Goal: Task Accomplishment & Management: Manage account settings

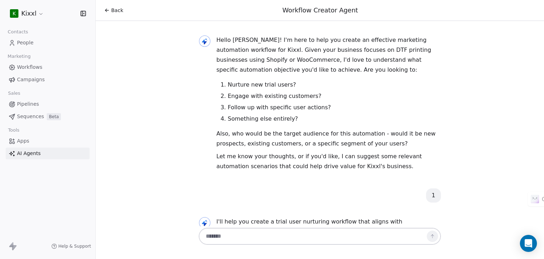
scroll to position [661, 0]
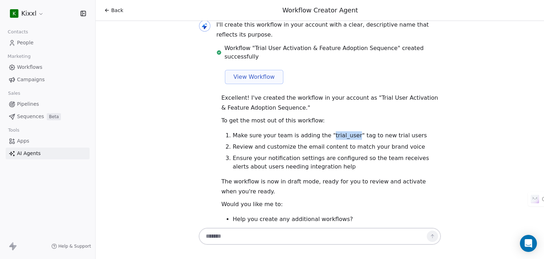
click at [30, 118] on span "Sequences" at bounding box center [30, 116] width 27 height 7
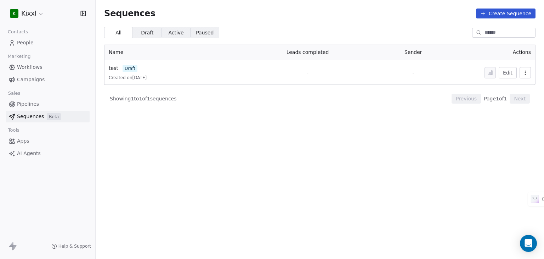
click at [25, 76] on span "Campaigns" at bounding box center [31, 79] width 28 height 7
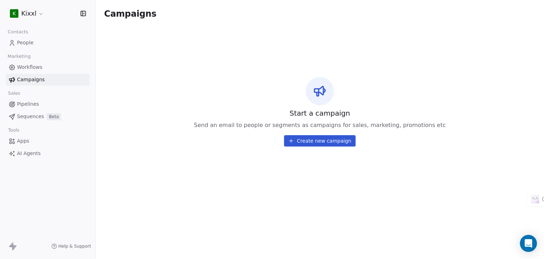
click at [33, 68] on span "Workflows" at bounding box center [29, 66] width 25 height 7
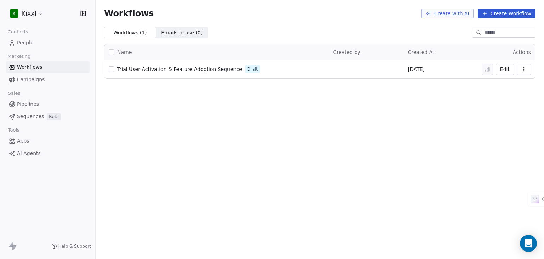
click at [182, 68] on span "Trial User Activation & Feature Adoption Sequence" at bounding box center [179, 69] width 125 height 6
click at [38, 13] on html "K Kixxl Contacts People Marketing Workflows Campaigns Sales Pipelines Sequences…" at bounding box center [272, 129] width 544 height 259
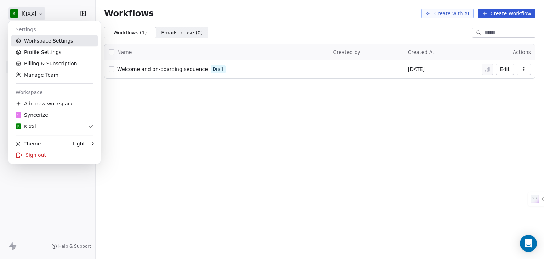
click at [39, 41] on link "Workspace Settings" at bounding box center [54, 40] width 86 height 11
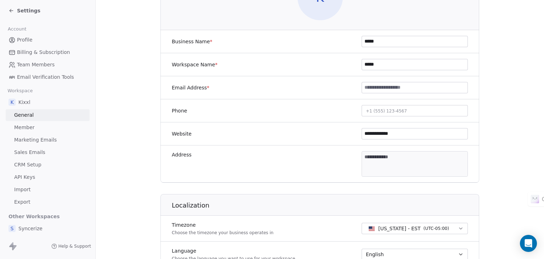
scroll to position [106, 0]
click at [41, 161] on link "CRM Setup" at bounding box center [48, 165] width 84 height 12
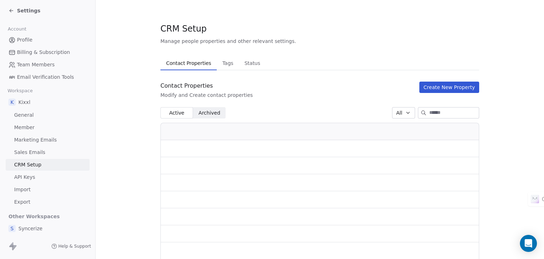
click at [42, 151] on link "Sales Emails" at bounding box center [48, 152] width 84 height 12
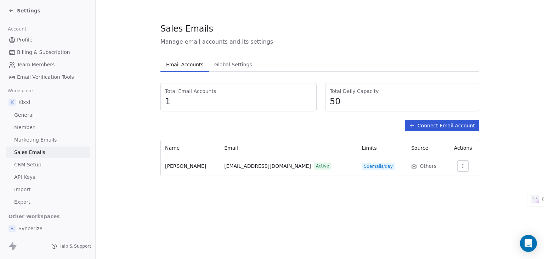
click at [39, 137] on span "Marketing Emails" at bounding box center [35, 139] width 42 height 7
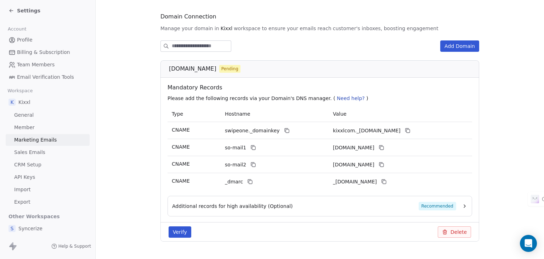
scroll to position [89, 0]
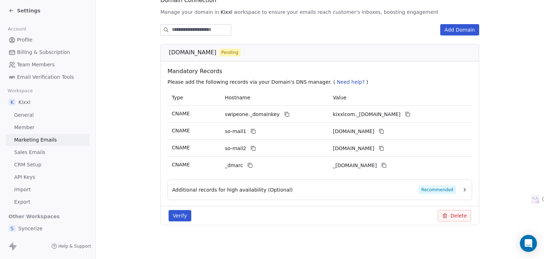
click at [178, 213] on button "Verify" at bounding box center [180, 215] width 23 height 11
click at [462, 189] on icon "button" at bounding box center [465, 190] width 6 height 6
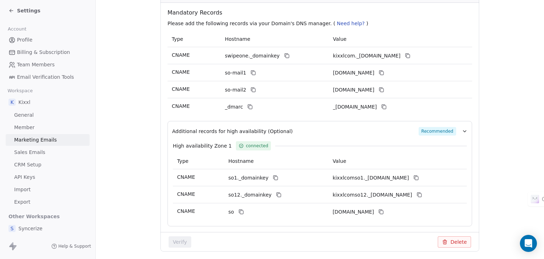
scroll to position [0, 0]
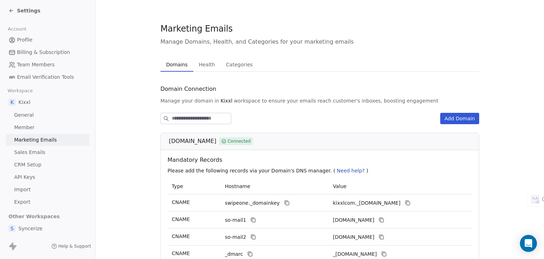
click at [206, 62] on span "Health" at bounding box center [207, 64] width 22 height 10
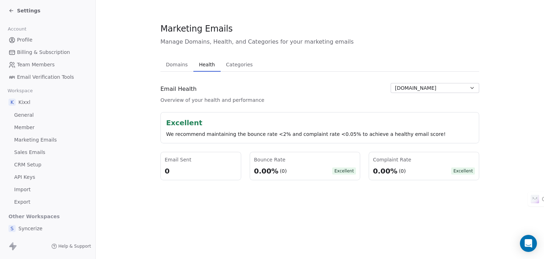
click at [239, 63] on span "Categories" at bounding box center [239, 64] width 32 height 10
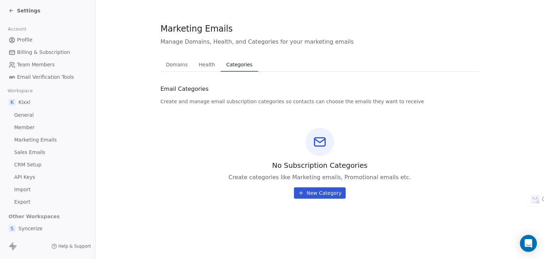
click at [205, 64] on span "Health" at bounding box center [207, 64] width 22 height 10
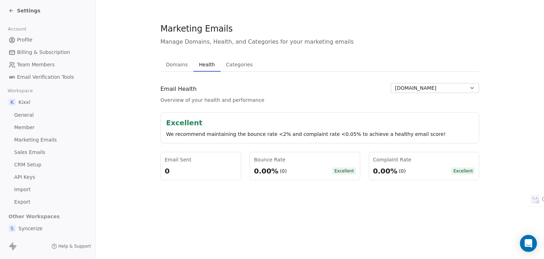
click at [177, 64] on span "Domains" at bounding box center [177, 64] width 28 height 10
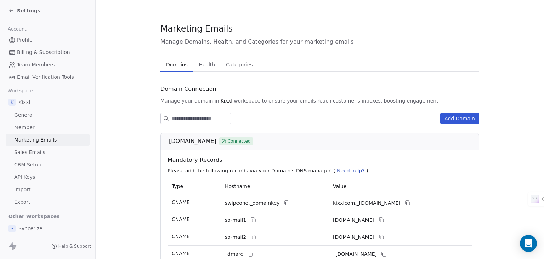
click at [10, 8] on div "Settings" at bounding box center [24, 10] width 32 height 7
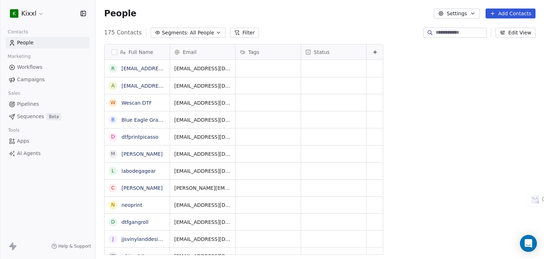
scroll to position [222, 443]
click at [31, 118] on span "Sequences" at bounding box center [30, 116] width 27 height 7
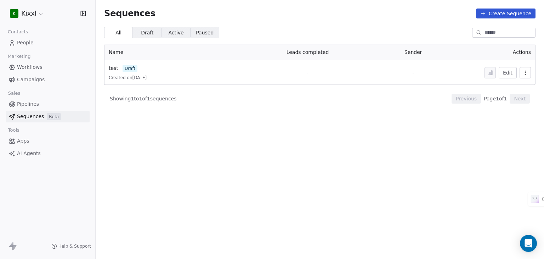
click at [30, 68] on span "Workflows" at bounding box center [29, 66] width 25 height 7
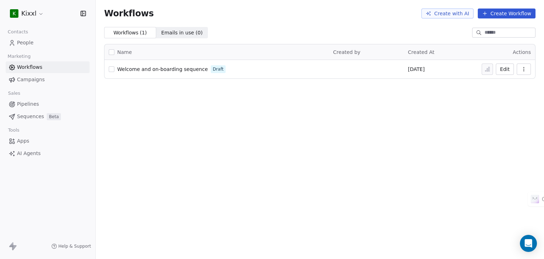
click at [524, 68] on icon "button" at bounding box center [524, 69] width 6 height 6
drag, startPoint x: 356, startPoint y: 98, endPoint x: 278, endPoint y: 78, distance: 79.8
click at [356, 98] on div "Workflows Create with AI Create Workflow Workflows ( 1 ) Workflows ( 1 ) Emails…" at bounding box center [320, 129] width 448 height 259
click at [172, 69] on span "Welcome and on-boarding sequence" at bounding box center [162, 69] width 91 height 6
